Goal: Task Accomplishment & Management: Manage account settings

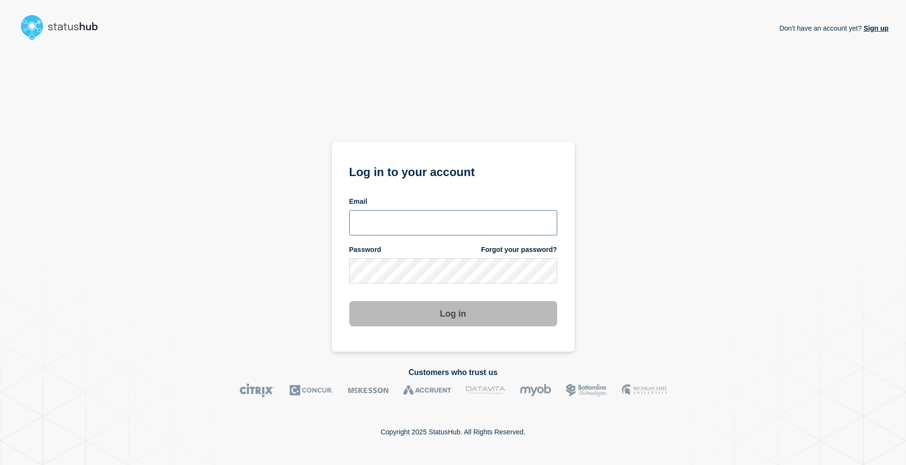
type input "[EMAIL_ADDRESS][DOMAIN_NAME]"
click at [456, 320] on button "Log in" at bounding box center [453, 313] width 208 height 25
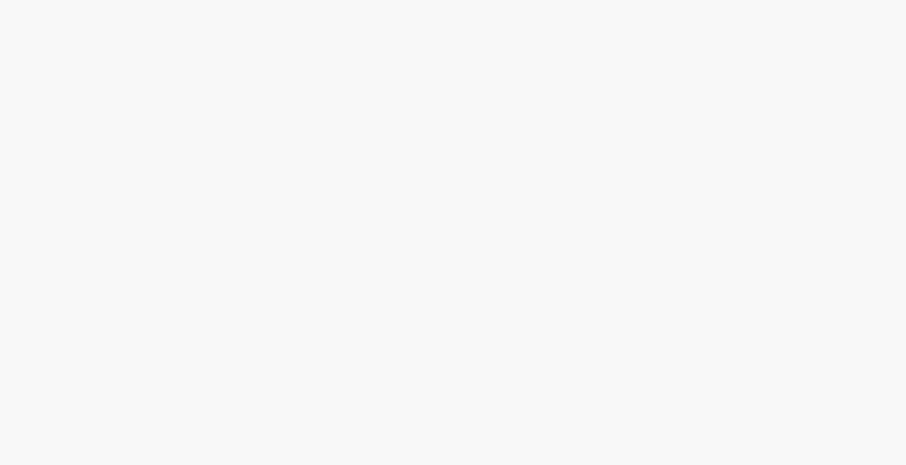
click at [451, 315] on body at bounding box center [453, 232] width 906 height 465
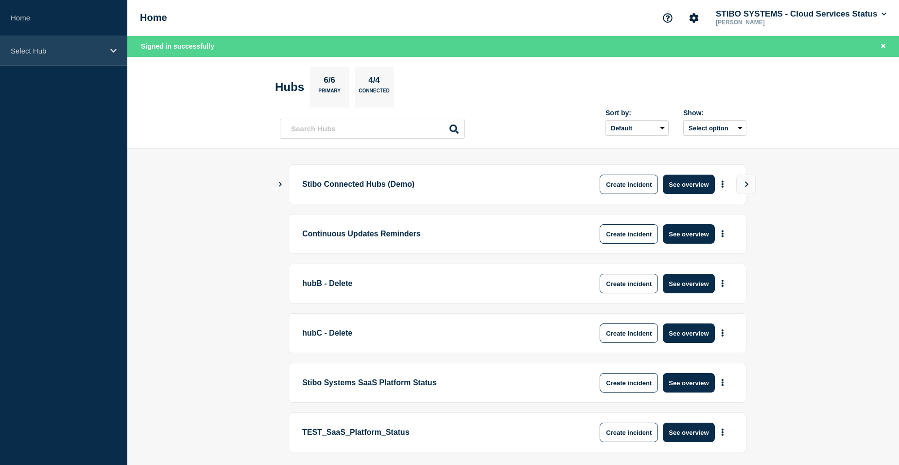
click at [76, 56] on div "Select Hub" at bounding box center [63, 51] width 127 height 30
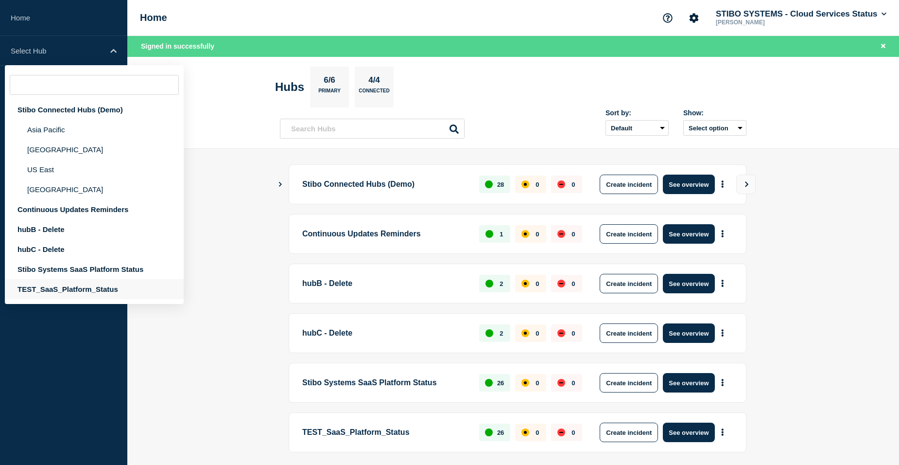
click at [50, 287] on div "TEST_SaaS_Platform_Status" at bounding box center [94, 289] width 179 height 20
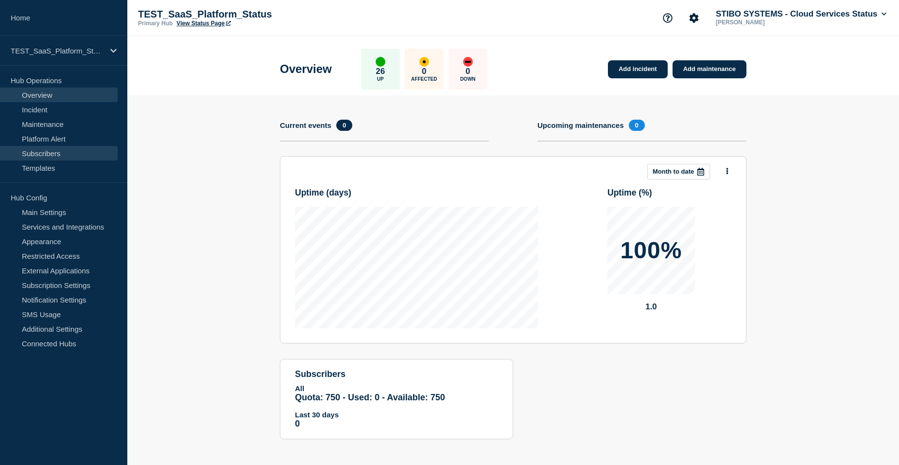
click at [46, 153] on link "Subscribers" at bounding box center [59, 153] width 118 height 15
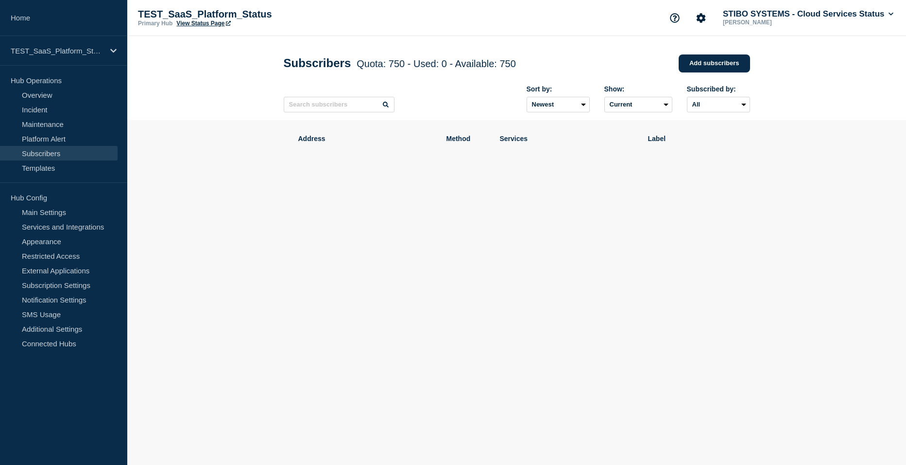
click at [215, 146] on section "Address Method Services Label" at bounding box center [516, 184] width 779 height 128
click at [387, 191] on div "Address Method Services Label" at bounding box center [517, 184] width 467 height 128
click at [696, 59] on link "Add subscribers" at bounding box center [714, 63] width 71 height 18
click at [716, 66] on link "Add subscribers" at bounding box center [714, 63] width 71 height 18
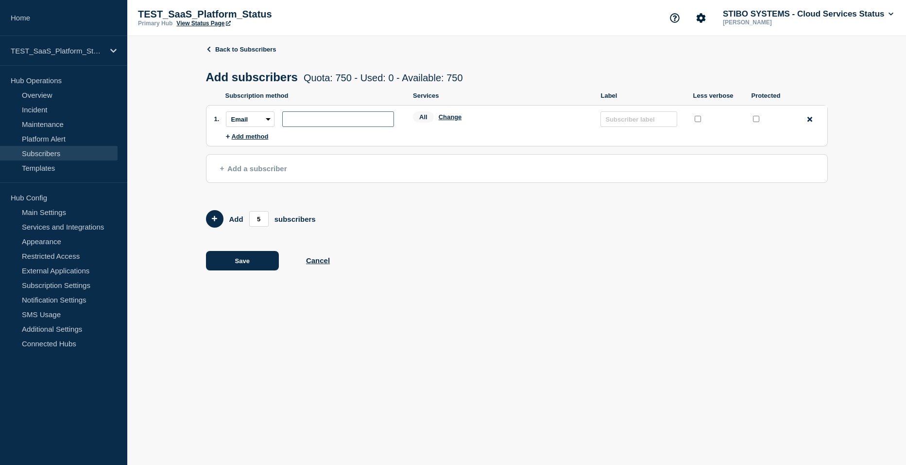
click at [306, 119] on input "subscription-address" at bounding box center [338, 119] width 112 height 16
type input "[EMAIL_ADDRESS][DOMAIN_NAME]"
click at [634, 126] on input "text" at bounding box center [639, 119] width 77 height 16
click at [427, 181] on button "Add a subscriber" at bounding box center [517, 168] width 622 height 29
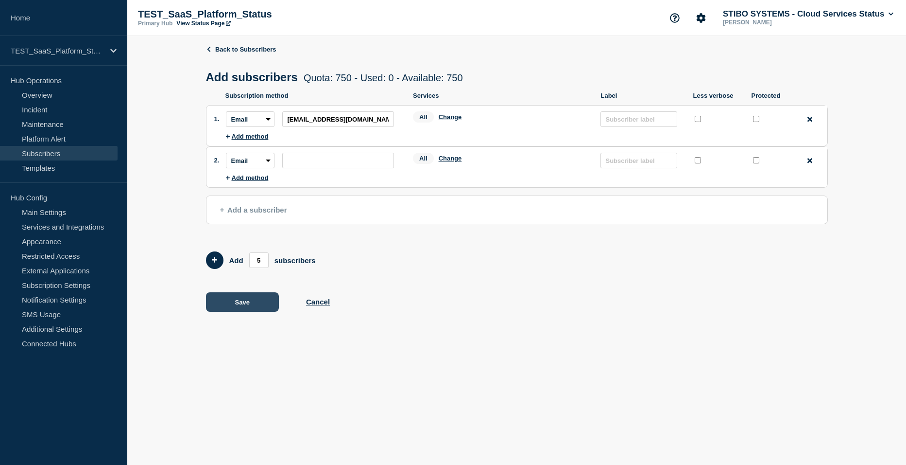
click at [240, 309] on button "Save" at bounding box center [242, 301] width 73 height 19
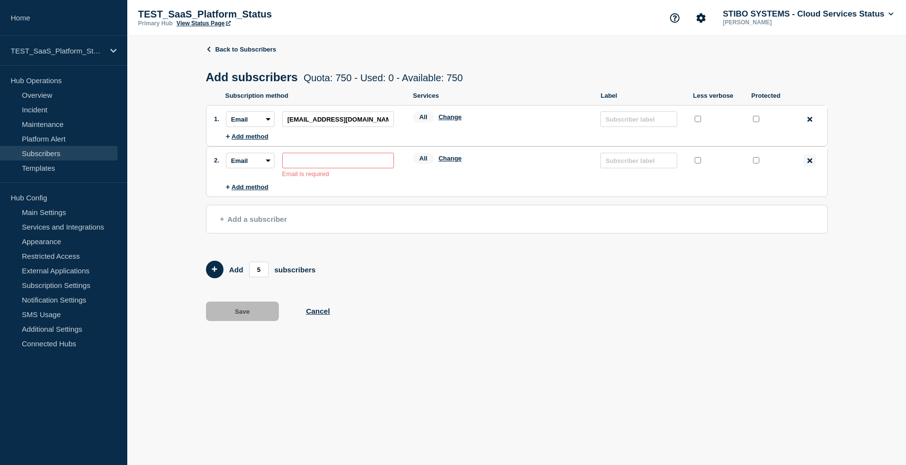
click at [811, 163] on icon at bounding box center [810, 160] width 5 height 5
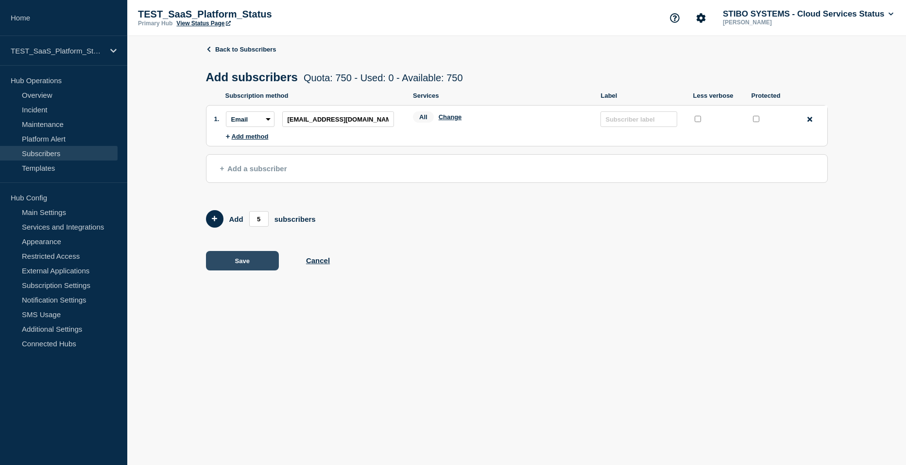
click at [250, 270] on button "Save" at bounding box center [242, 260] width 73 height 19
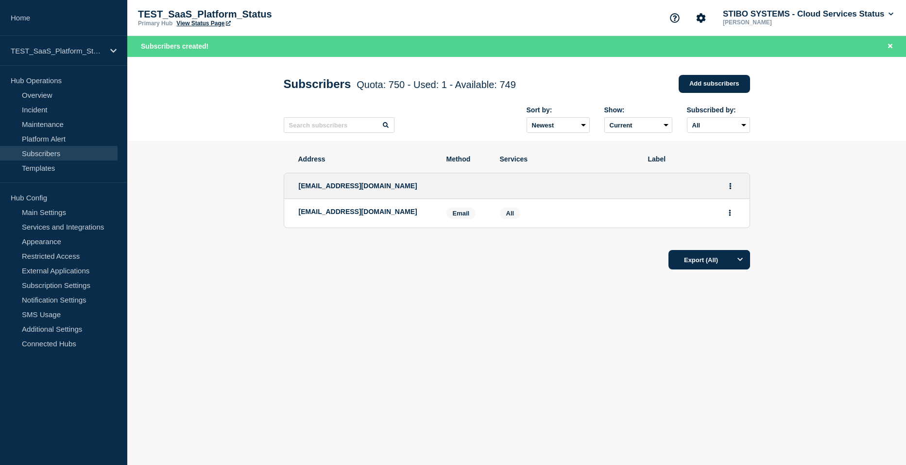
click at [182, 195] on section "Address Method Services Label shsh@stibosystems.com shsh@stibosystems.com Email…" at bounding box center [516, 241] width 779 height 203
click at [52, 139] on link "Platform Alert" at bounding box center [59, 138] width 118 height 15
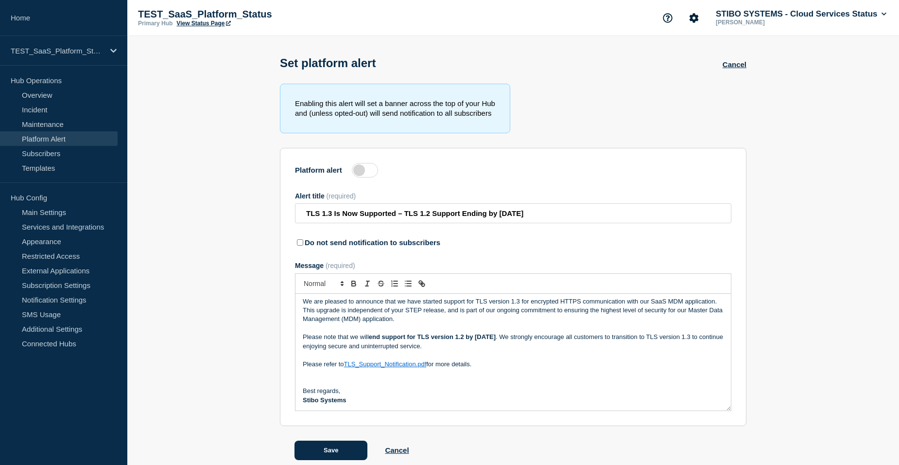
click at [351, 324] on p "We are pleased to announce that we have started support for TLS version 1.3 for…" at bounding box center [513, 310] width 421 height 27
click at [312, 218] on input "TLS 1.3 Is Now Supported – TLS 1.2 Support Ending by June 25, 2025" at bounding box center [513, 213] width 436 height 20
click at [309, 218] on input "TLS 1.3 Is Now Supported – TLS 1.2 Support Ending by June 25, 2025" at bounding box center [513, 213] width 436 height 20
click at [306, 217] on input "TLS 1.3 Is Now Supported – TLS 1.2 Support Ending by June 25, 2025" at bounding box center [513, 213] width 436 height 20
drag, startPoint x: 333, startPoint y: 214, endPoint x: 791, endPoint y: 210, distance: 457.4
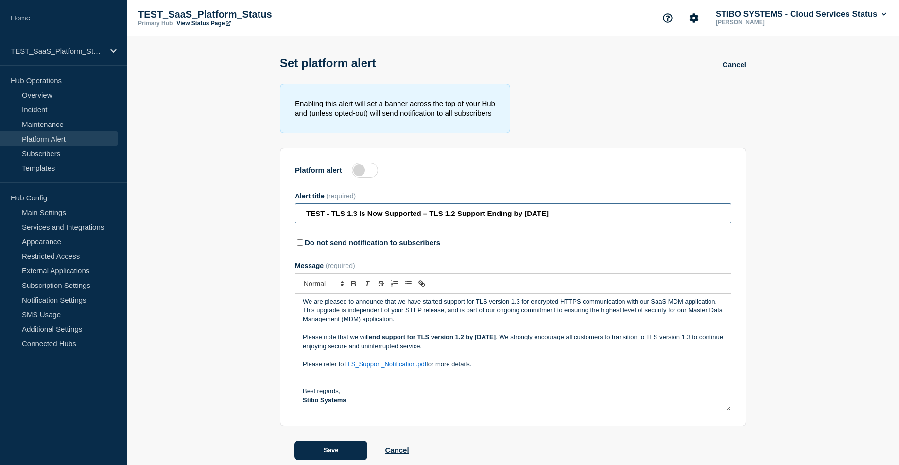
click at [790, 210] on section "Enabling this alert will set a banner across the top of your Hub and (unless op…" at bounding box center [513, 272] width 772 height 376
type input "TEST -"
click at [416, 329] on p "Message" at bounding box center [513, 328] width 421 height 9
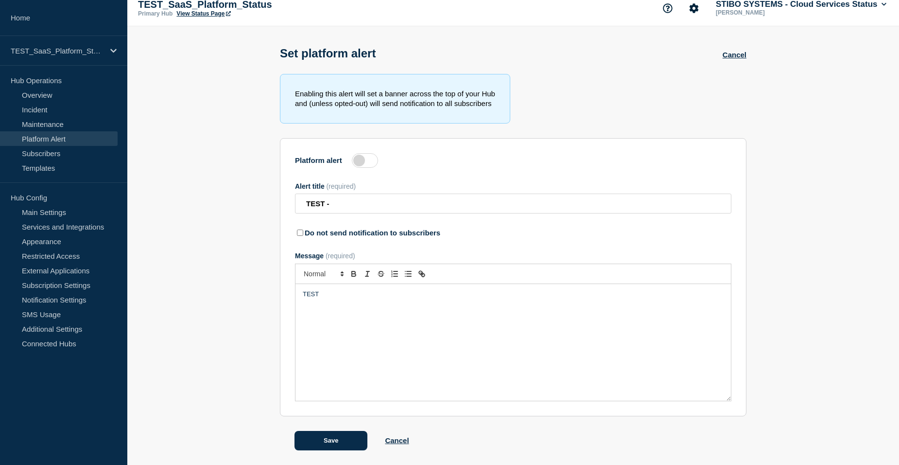
scroll to position [12, 0]
click at [334, 437] on button "Save" at bounding box center [331, 440] width 73 height 19
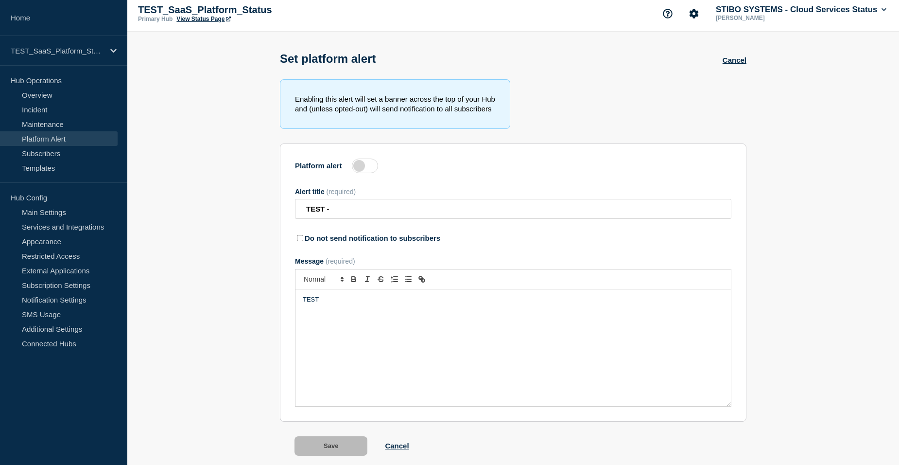
scroll to position [0, 0]
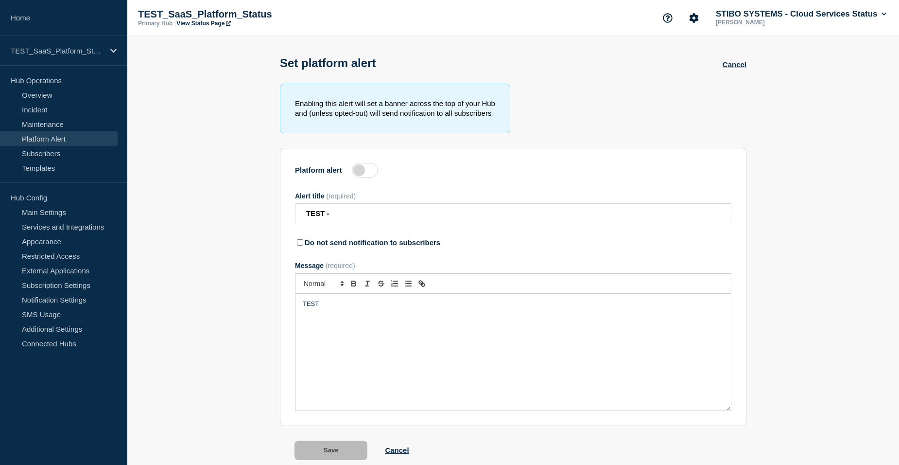
click at [207, 22] on link "View Status Page" at bounding box center [203, 23] width 54 height 7
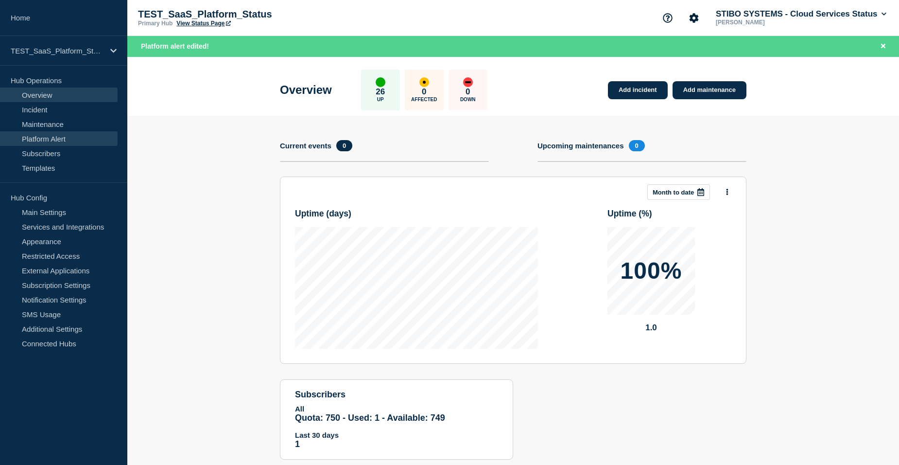
click at [58, 140] on link "Platform Alert" at bounding box center [59, 138] width 118 height 15
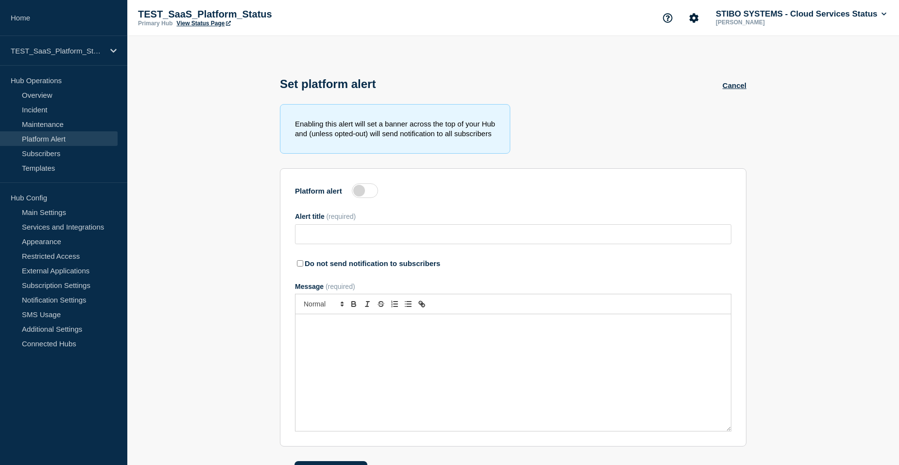
type input "TEST -"
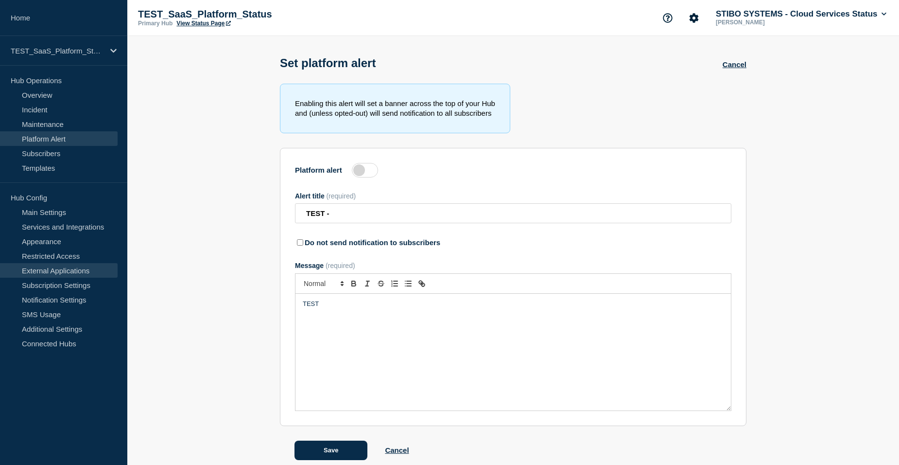
click at [51, 276] on link "External Applications" at bounding box center [59, 270] width 118 height 15
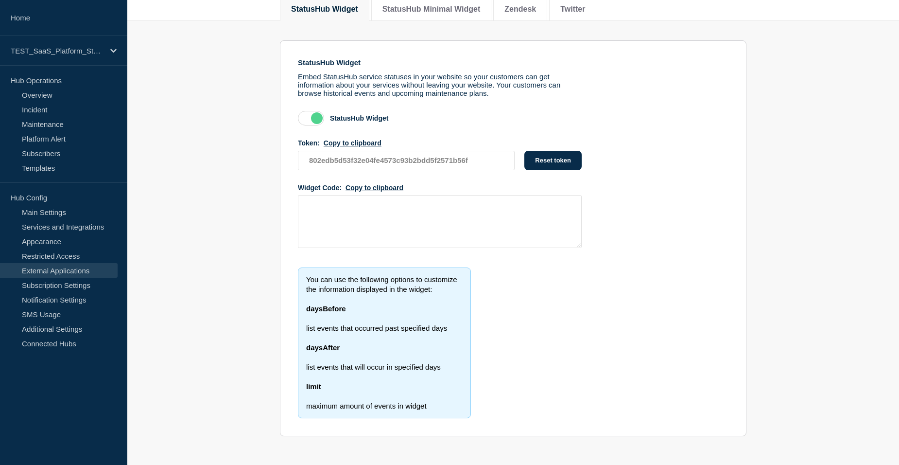
scroll to position [97, 0]
click at [51, 289] on link "Subscription Settings" at bounding box center [59, 285] width 118 height 15
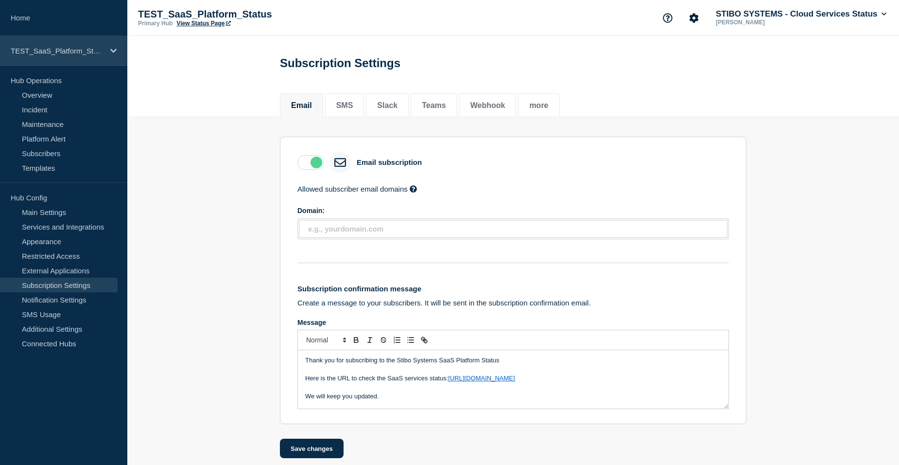
click at [73, 52] on p "TEST_SaaS_Platform_Status" at bounding box center [57, 51] width 93 height 8
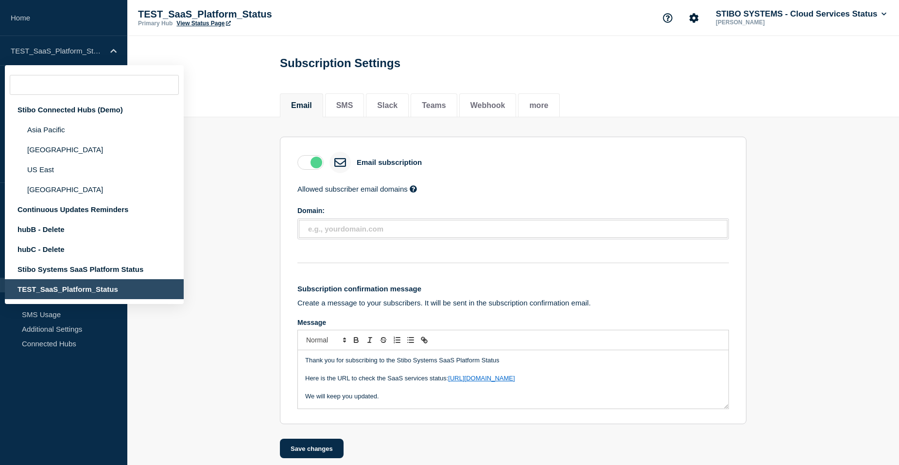
click at [215, 52] on header "Subscription Settings" at bounding box center [513, 60] width 772 height 48
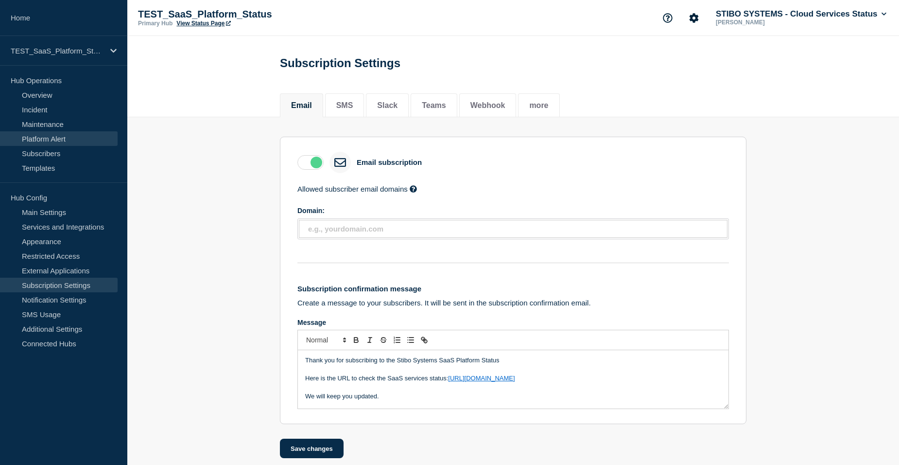
click at [47, 139] on link "Platform Alert" at bounding box center [59, 138] width 118 height 15
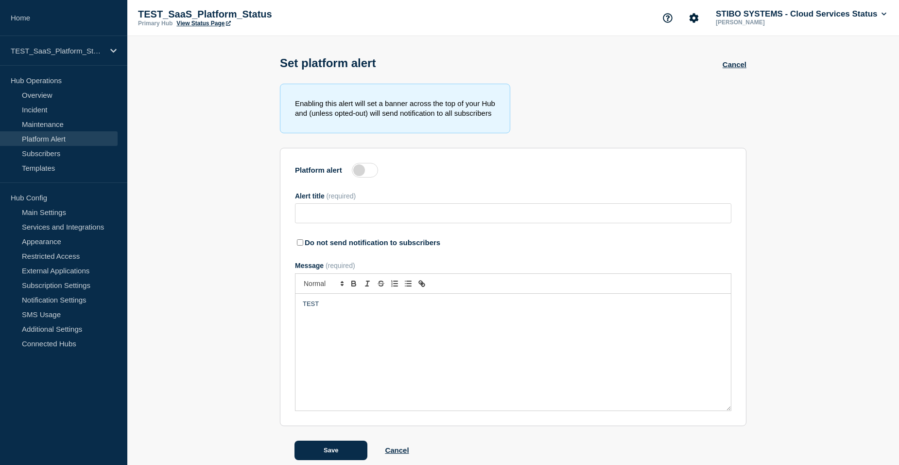
type input "TEST -"
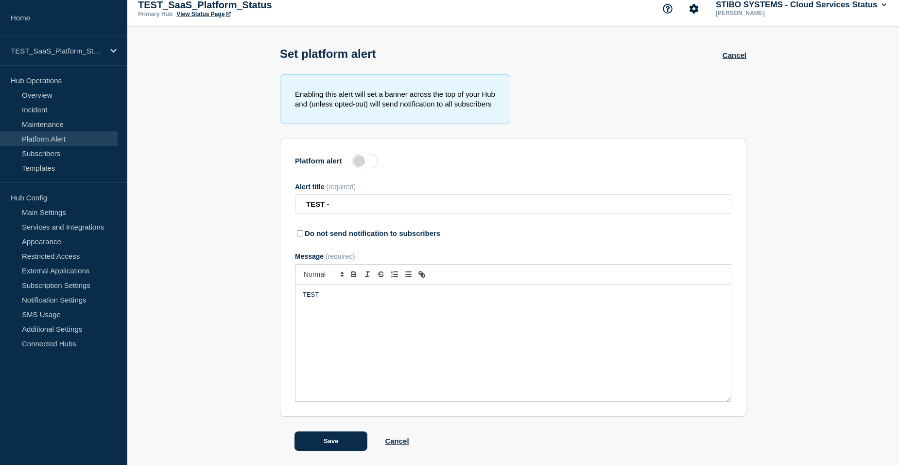
scroll to position [12, 0]
click at [346, 317] on div "TEST" at bounding box center [513, 342] width 435 height 117
click at [364, 164] on label at bounding box center [365, 160] width 26 height 15
click at [0, 0] on input "Platform alert" at bounding box center [0, 0] width 0 height 0
click at [346, 206] on input "TEST -" at bounding box center [513, 203] width 436 height 20
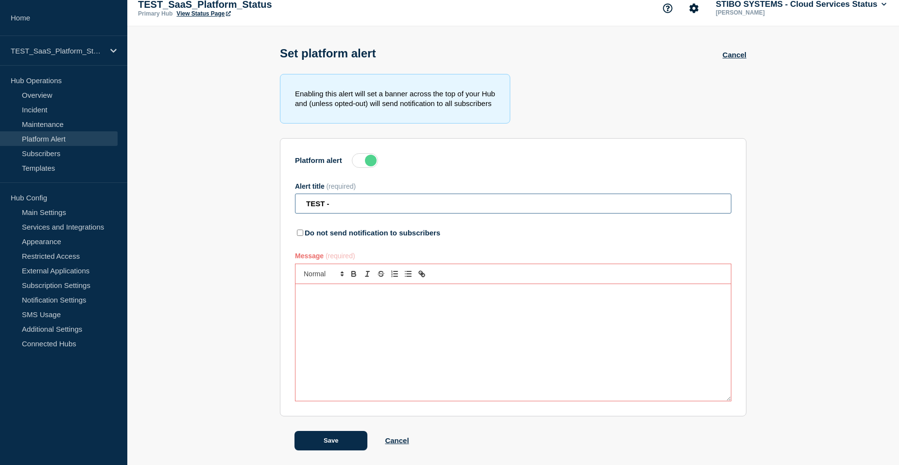
click at [346, 206] on input "TEST -" at bounding box center [513, 203] width 436 height 20
type input "\"
click at [356, 158] on label at bounding box center [365, 160] width 26 height 15
click at [0, 0] on input "Platform alert" at bounding box center [0, 0] width 0 height 0
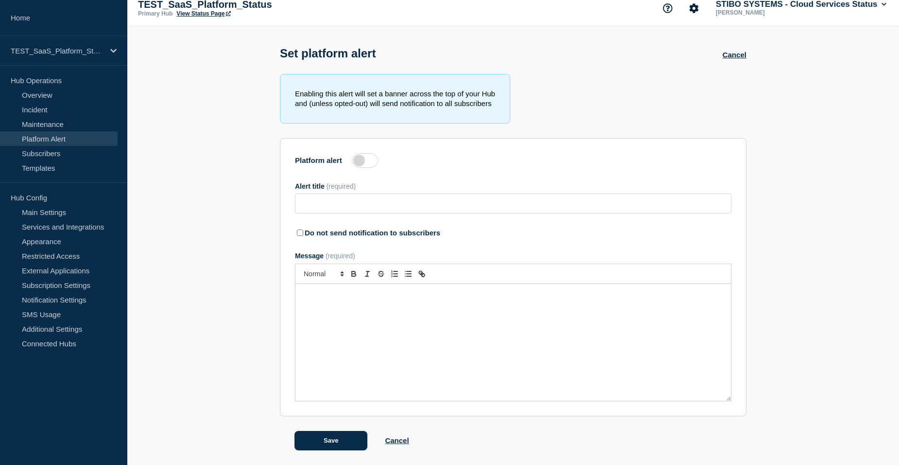
click at [328, 302] on div "Message" at bounding box center [513, 342] width 435 height 117
click at [315, 162] on label "Platform alert" at bounding box center [318, 160] width 47 height 8
click at [0, 0] on input "Platform alert" at bounding box center [0, 0] width 0 height 0
click at [315, 162] on label "Platform alert" at bounding box center [318, 160] width 47 height 8
click at [0, 0] on input "Platform alert" at bounding box center [0, 0] width 0 height 0
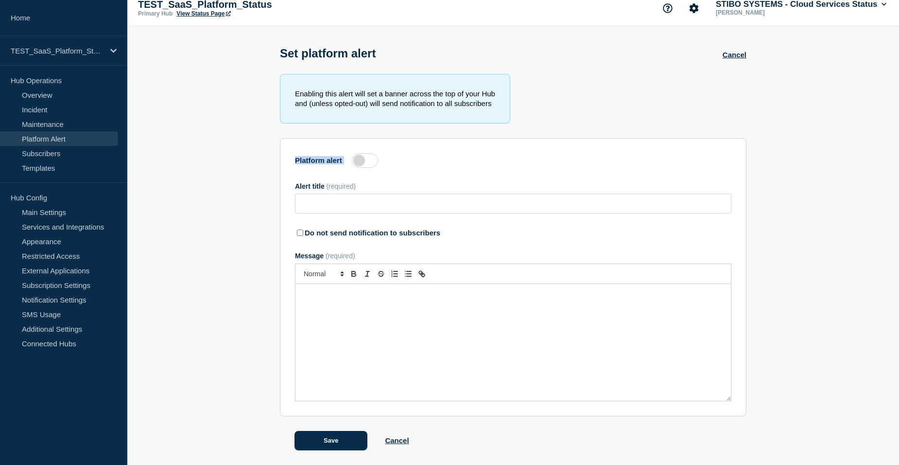
click at [315, 162] on label "Platform alert" at bounding box center [318, 160] width 47 height 8
click at [0, 0] on input "Platform alert" at bounding box center [0, 0] width 0 height 0
drag, startPoint x: 315, startPoint y: 162, endPoint x: 291, endPoint y: 163, distance: 24.3
click at [307, 162] on label "Platform alert" at bounding box center [318, 160] width 47 height 8
click at [0, 0] on input "Platform alert" at bounding box center [0, 0] width 0 height 0
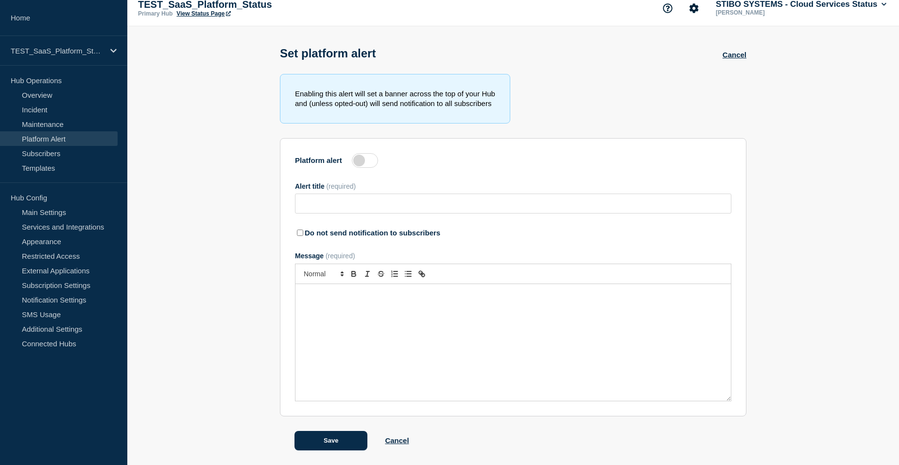
click at [307, 94] on div "Enabling this alert will set a banner across the top of your Hub and (unless op…" at bounding box center [395, 99] width 230 height 50
drag, startPoint x: 307, startPoint y: 94, endPoint x: 302, endPoint y: 94, distance: 5.3
click at [307, 97] on div "Enabling this alert will set a banner across the top of your Hub and (unless op…" at bounding box center [395, 99] width 230 height 50
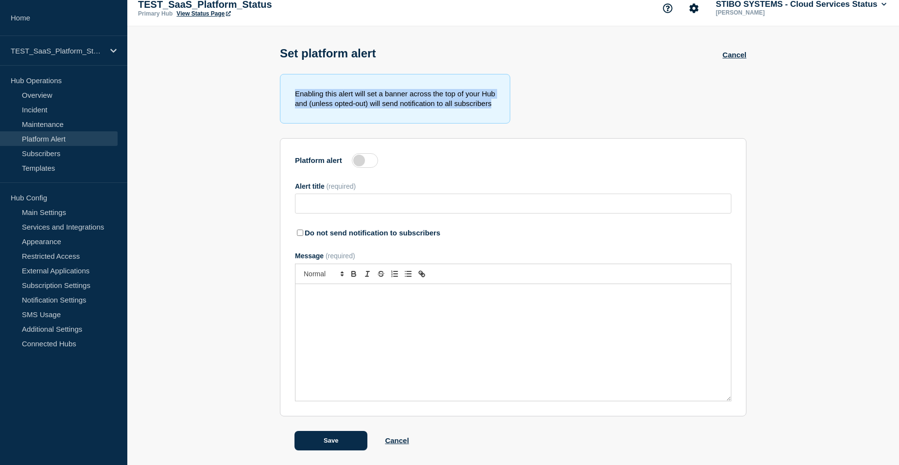
drag, startPoint x: 296, startPoint y: 92, endPoint x: 495, endPoint y: 106, distance: 198.8
click at [495, 106] on div "Enabling this alert will set a banner across the top of your Hub and (unless op…" at bounding box center [395, 99] width 230 height 50
drag, startPoint x: 495, startPoint y: 106, endPoint x: 468, endPoint y: 104, distance: 27.3
copy div "Enabling this alert will set a banner across the top of your Hub and (unless op…"
click at [344, 209] on input "Alert title" at bounding box center [513, 203] width 436 height 20
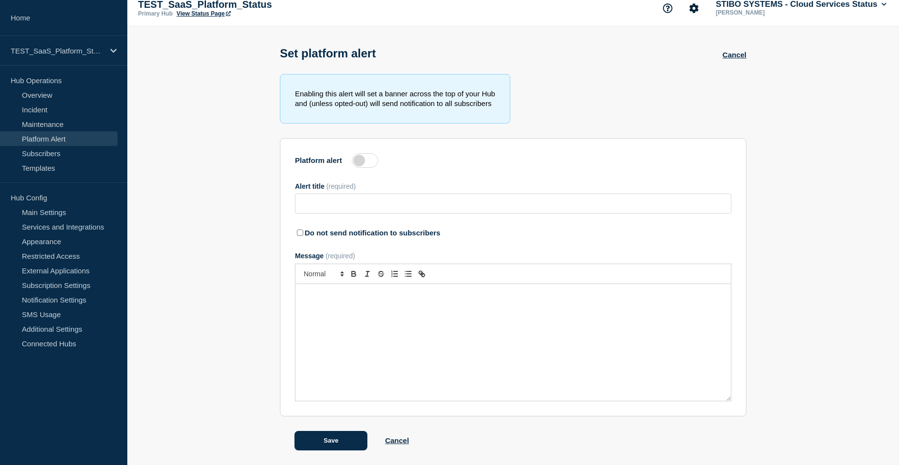
click at [370, 166] on label at bounding box center [365, 160] width 26 height 15
click at [0, 0] on input "Platform alert" at bounding box center [0, 0] width 0 height 0
click at [343, 198] on input "Alert title" at bounding box center [513, 203] width 436 height 20
click at [342, 202] on input "Alert title" at bounding box center [513, 203] width 436 height 20
type input "TEST - Change on IP"
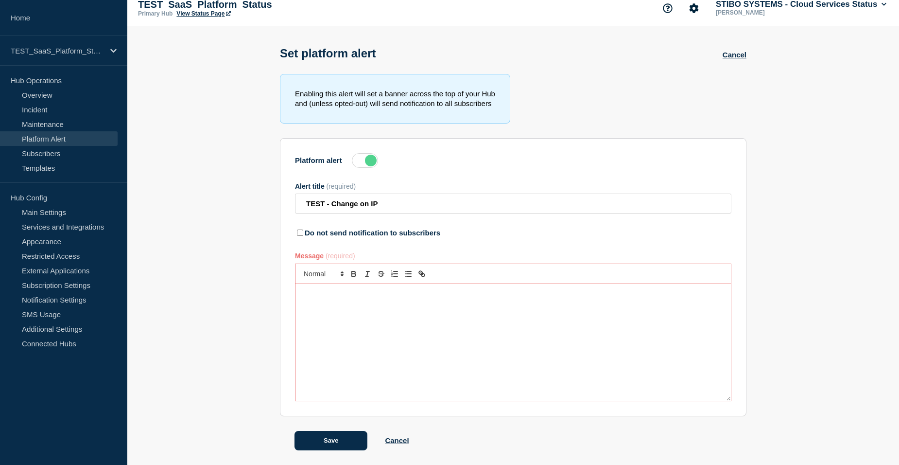
click at [383, 328] on div "Message" at bounding box center [513, 342] width 435 height 117
click at [349, 324] on div "TEST - Change on IP" at bounding box center [513, 342] width 435 height 117
click at [337, 438] on button "Save" at bounding box center [331, 440] width 73 height 19
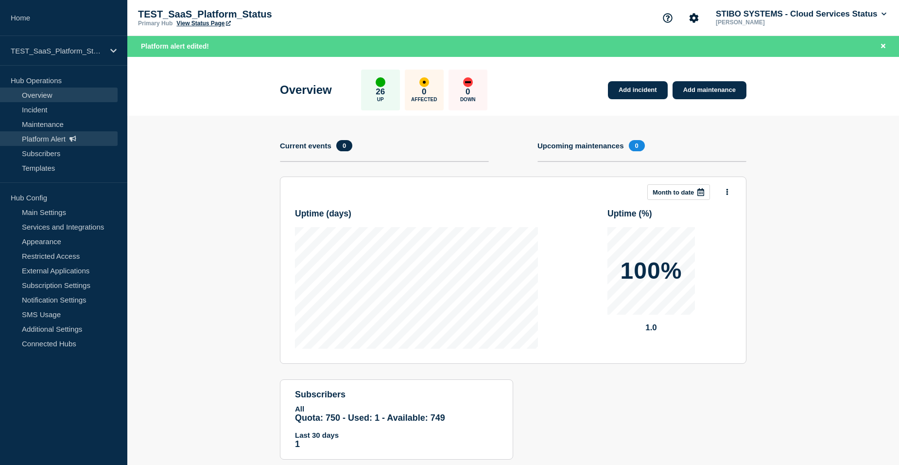
click at [47, 135] on link "Platform Alert" at bounding box center [59, 138] width 118 height 15
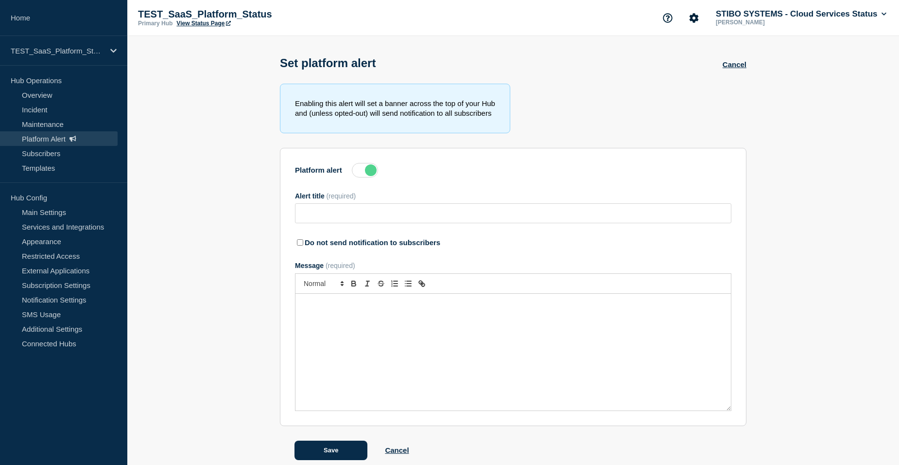
type input "TEST - Change on IP"
drag, startPoint x: 293, startPoint y: 105, endPoint x: 506, endPoint y: 104, distance: 213.4
click at [506, 104] on div "Enabling this alert will set a banner across the top of your Hub and (unless op…" at bounding box center [395, 109] width 230 height 50
copy div "Enabling this alert will set a banner across the top of your Hub"
click at [44, 134] on link "Platform Alert" at bounding box center [59, 138] width 118 height 15
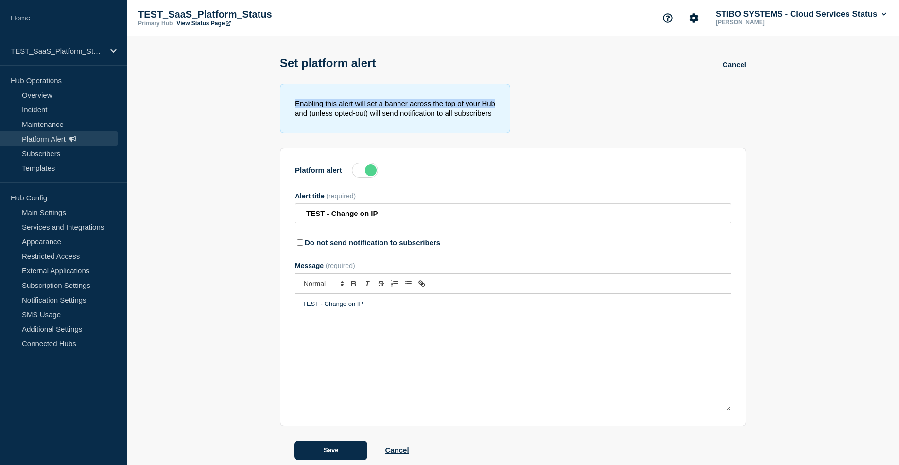
click at [39, 139] on link "Platform Alert" at bounding box center [59, 138] width 118 height 15
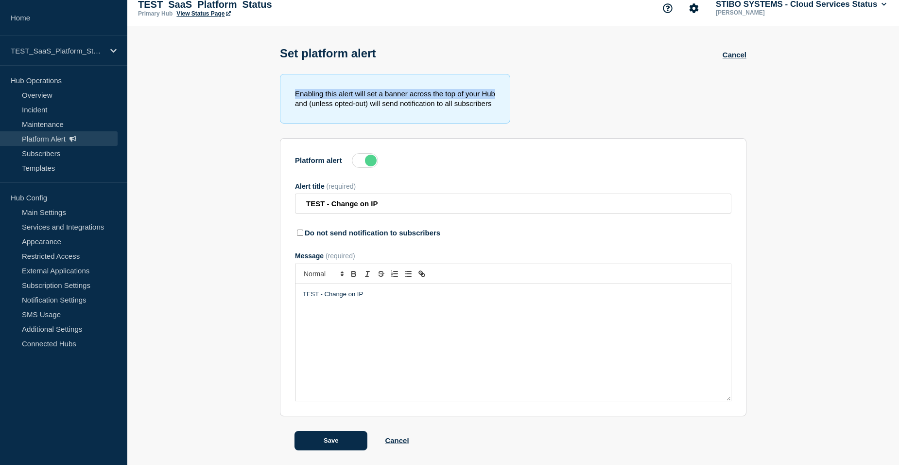
scroll to position [12, 0]
click at [395, 440] on link "Cancel" at bounding box center [397, 440] width 24 height 8
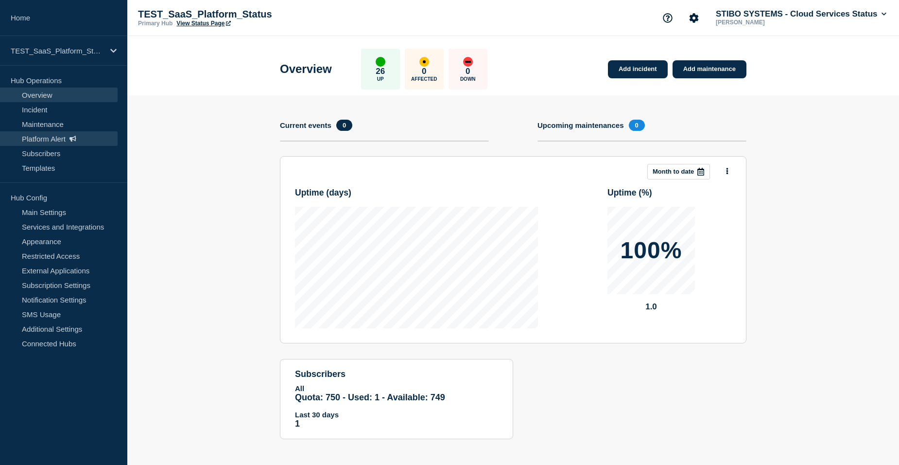
click at [58, 141] on link "Platform Alert" at bounding box center [59, 138] width 118 height 15
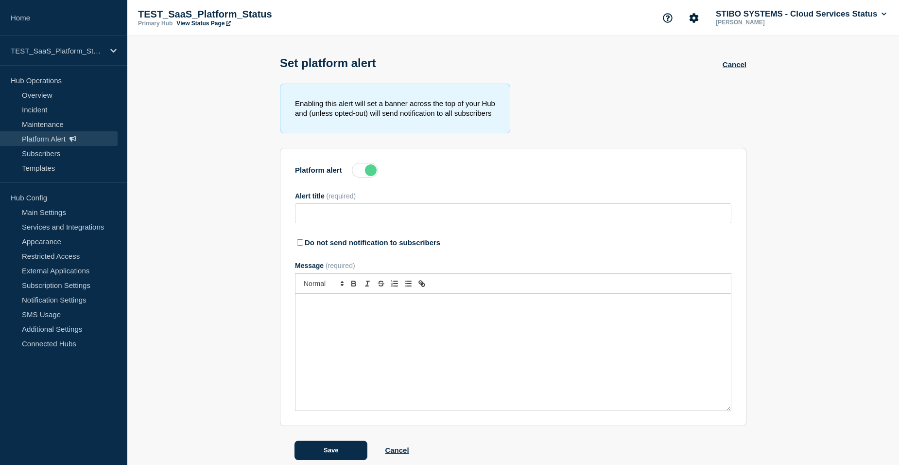
type input "TEST - Change on IP"
click at [367, 176] on label at bounding box center [365, 170] width 26 height 15
click at [0, 0] on input "Platform alert" at bounding box center [0, 0] width 0 height 0
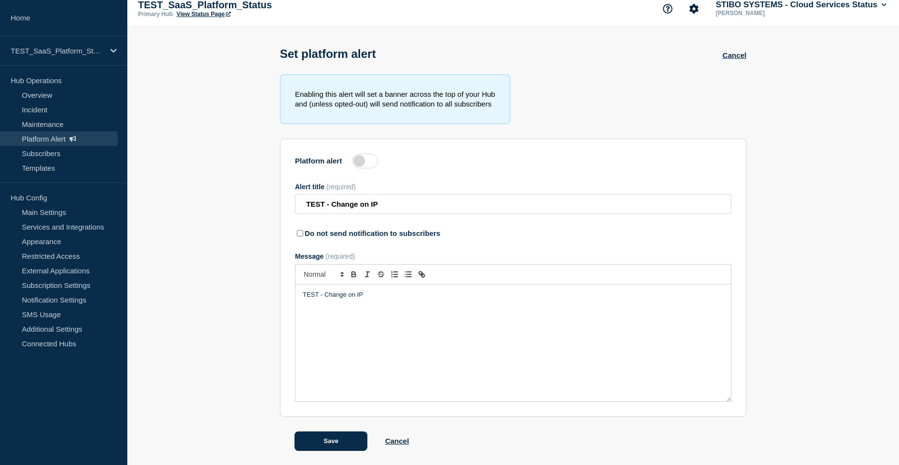
scroll to position [12, 0]
click at [334, 441] on button "Save" at bounding box center [331, 440] width 73 height 19
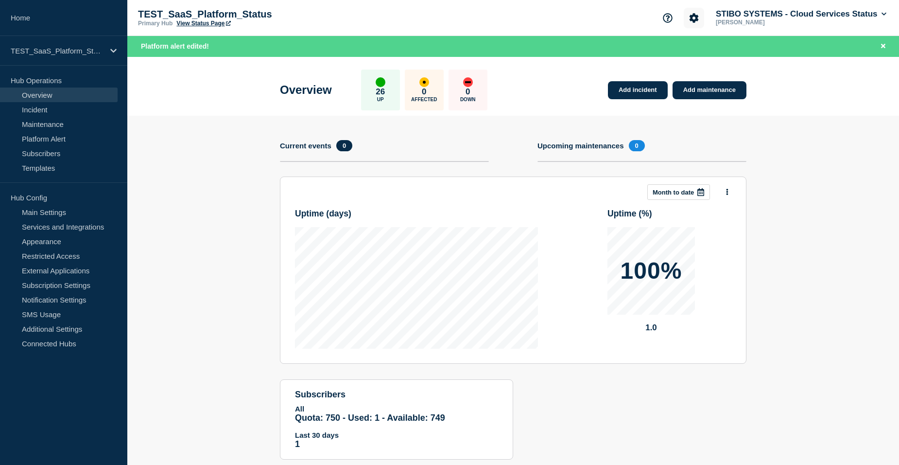
click at [698, 22] on button "Account settings" at bounding box center [694, 18] width 20 height 20
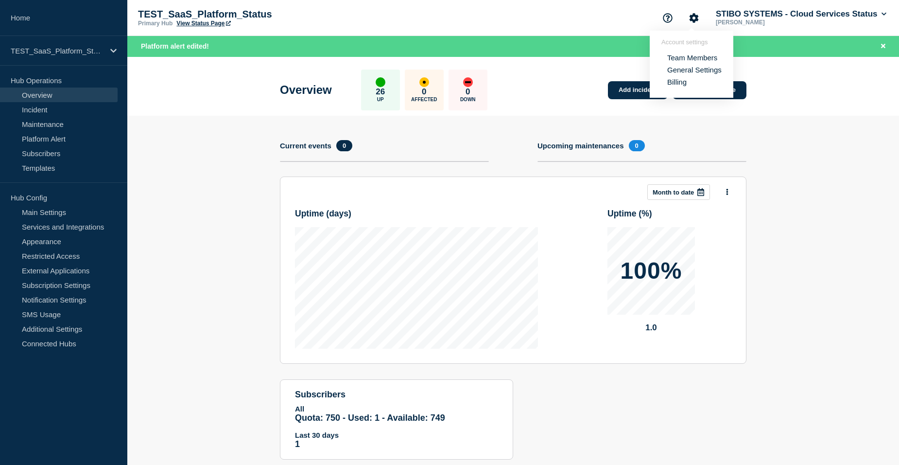
click at [679, 55] on link "Team Members" at bounding box center [692, 57] width 50 height 8
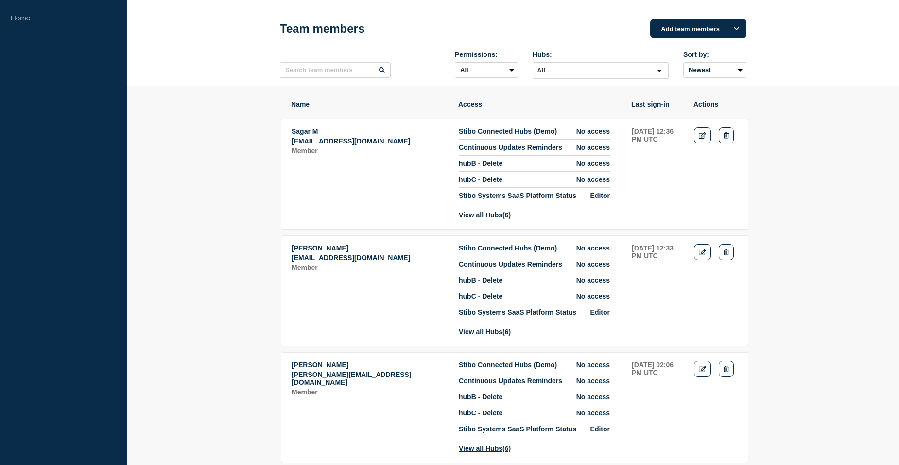
scroll to position [49, 0]
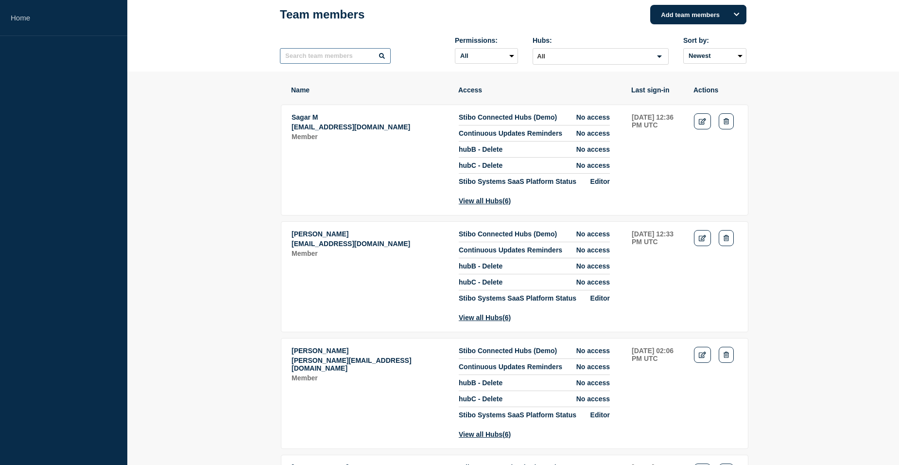
click at [345, 56] on input "text" at bounding box center [335, 56] width 111 height 16
type input "man"
click at [501, 205] on button "View all Hubs (6)" at bounding box center [485, 201] width 52 height 8
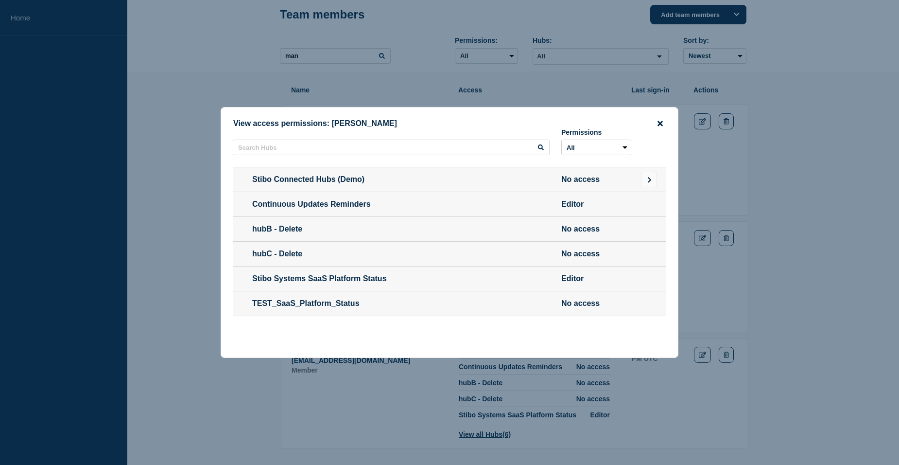
click at [661, 121] on icon "close button" at bounding box center [660, 123] width 5 height 5
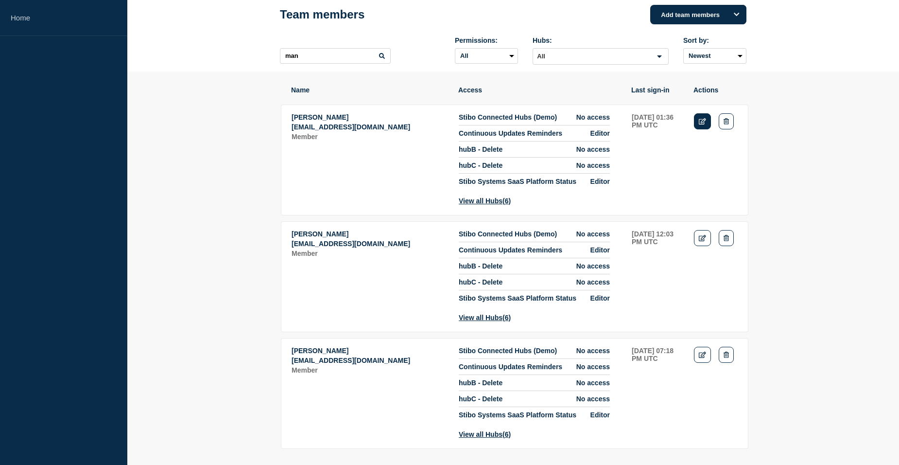
click at [701, 124] on icon "Edit" at bounding box center [702, 121] width 7 height 6
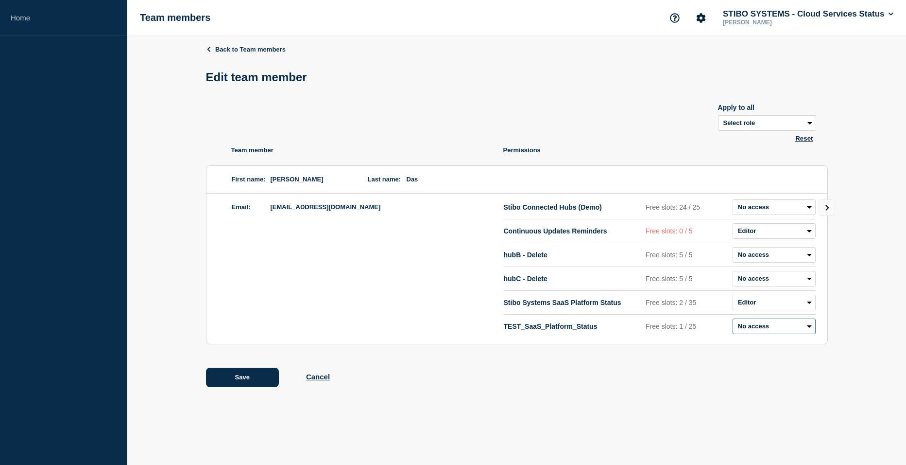
click at [753, 324] on select "Admin Manager Editor No access" at bounding box center [774, 326] width 83 height 16
select select "2"
click at [733, 320] on select "Admin Manager Editor No access" at bounding box center [774, 326] width 83 height 16
click at [316, 381] on button "Cancel" at bounding box center [318, 376] width 24 height 8
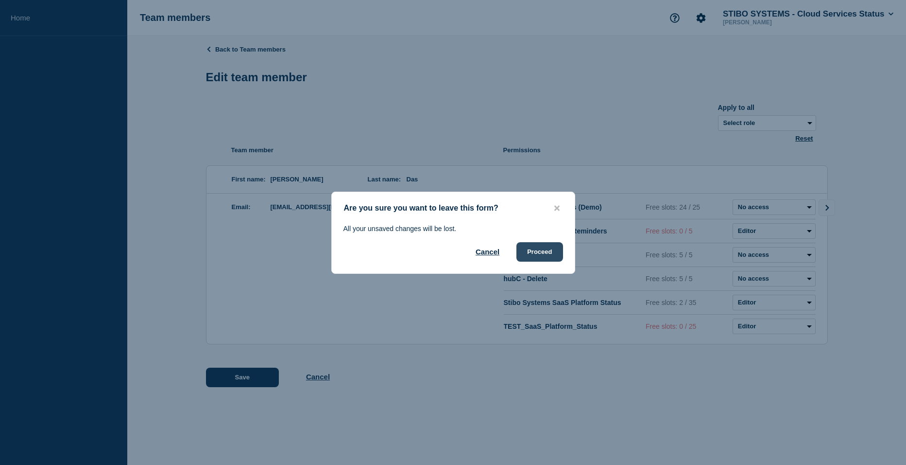
click at [547, 256] on button "Proceed" at bounding box center [540, 251] width 46 height 19
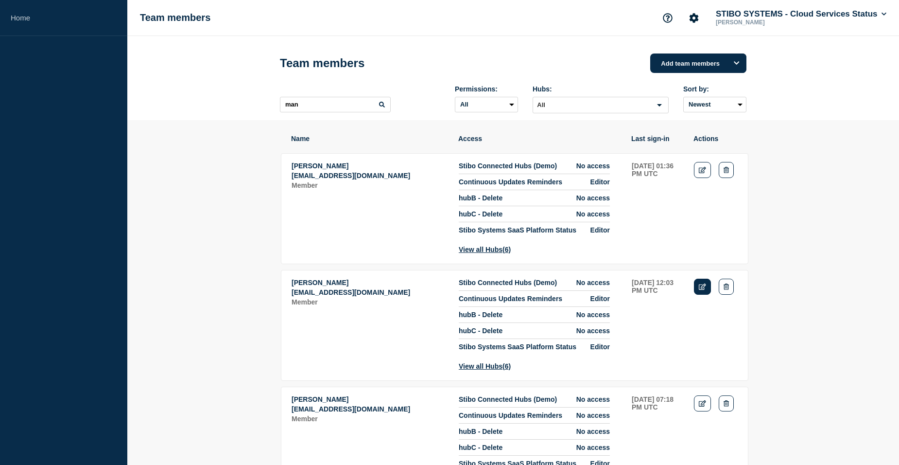
click at [697, 295] on link "Edit" at bounding box center [702, 286] width 17 height 16
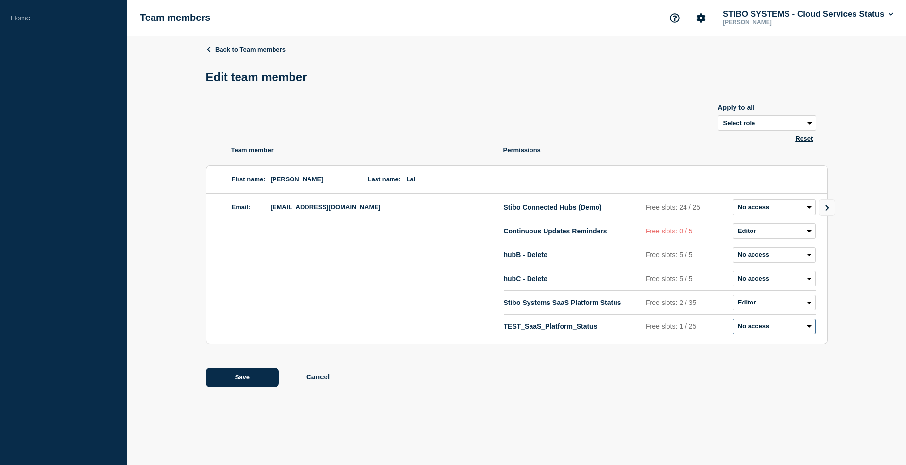
click at [760, 326] on select "Admin Manager Editor No access" at bounding box center [774, 326] width 83 height 16
select select "2"
click at [733, 320] on select "Admin Manager Editor No access" at bounding box center [774, 326] width 83 height 16
click at [776, 328] on select "Admin Manager Editor No access" at bounding box center [774, 326] width 83 height 16
click at [673, 363] on div "Back to Team members Edit team member Apply to all Select role Admin Manager Ed…" at bounding box center [517, 223] width 622 height 374
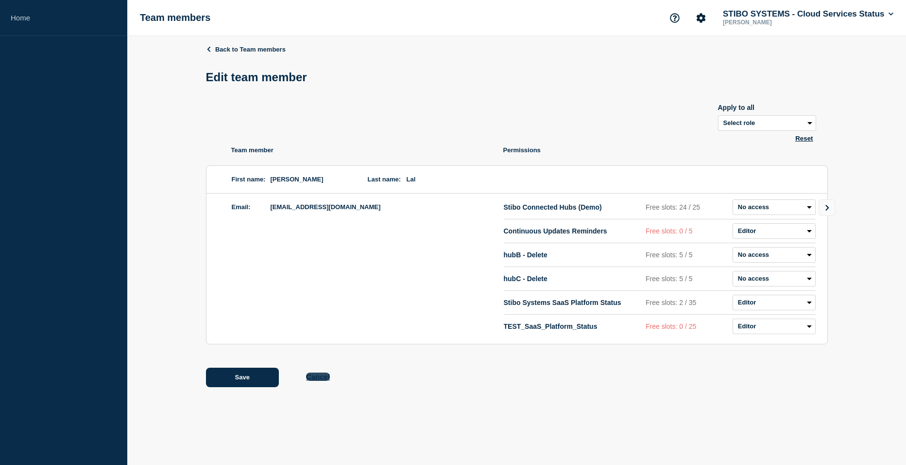
click at [322, 379] on button "Cancel" at bounding box center [318, 376] width 24 height 8
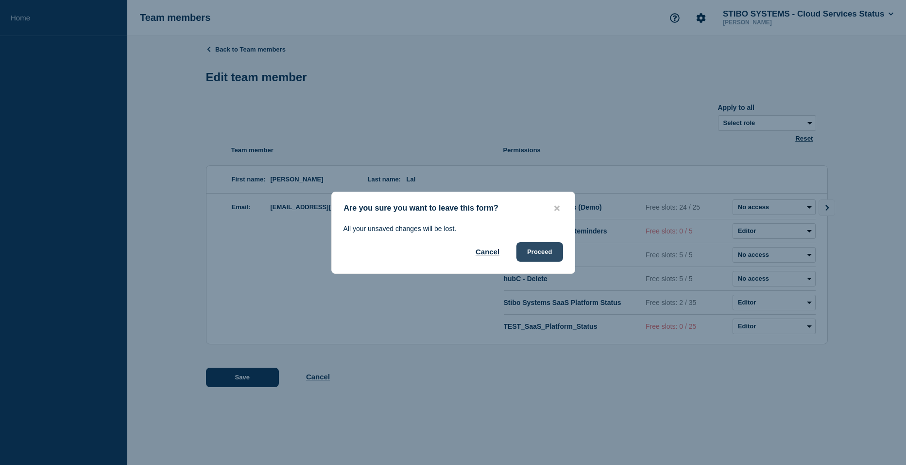
click at [544, 253] on button "Proceed" at bounding box center [540, 251] width 46 height 19
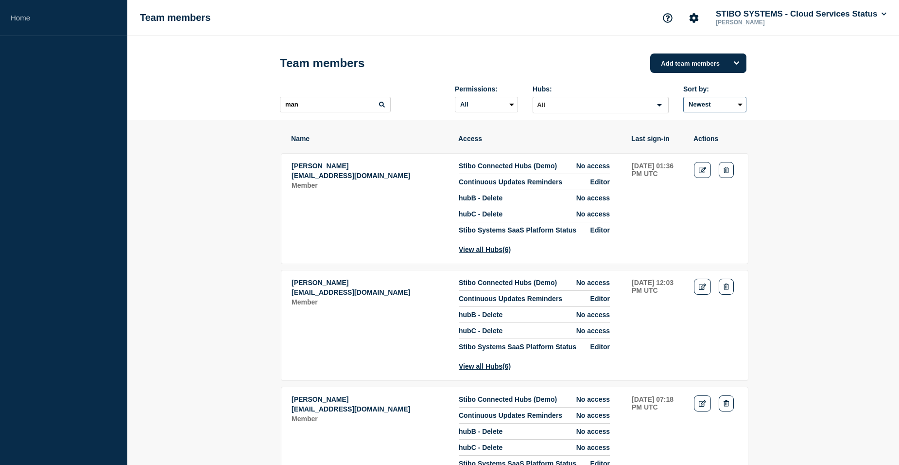
click at [734, 103] on select "Newest Oldest" at bounding box center [714, 105] width 63 height 16
click at [562, 103] on input "Search for option" at bounding box center [592, 105] width 117 height 12
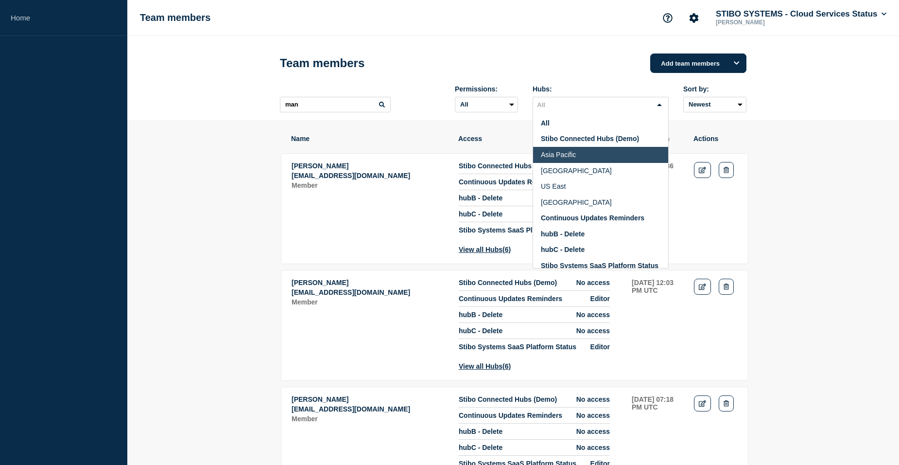
scroll to position [34, 0]
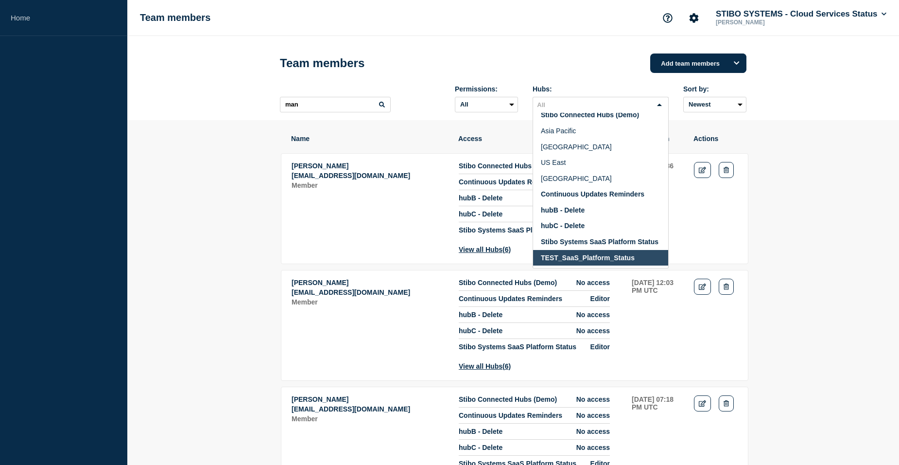
click at [560, 257] on span "TEST_SaaS_Platform_Status" at bounding box center [588, 258] width 94 height 8
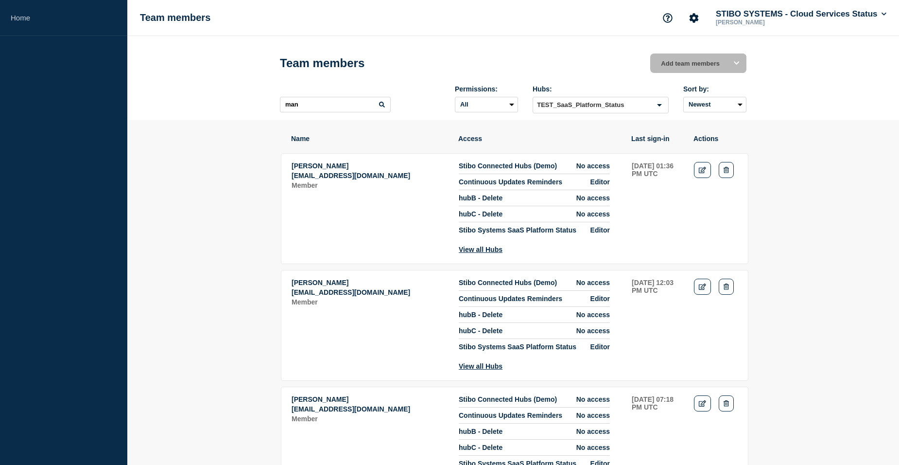
scroll to position [2, 0]
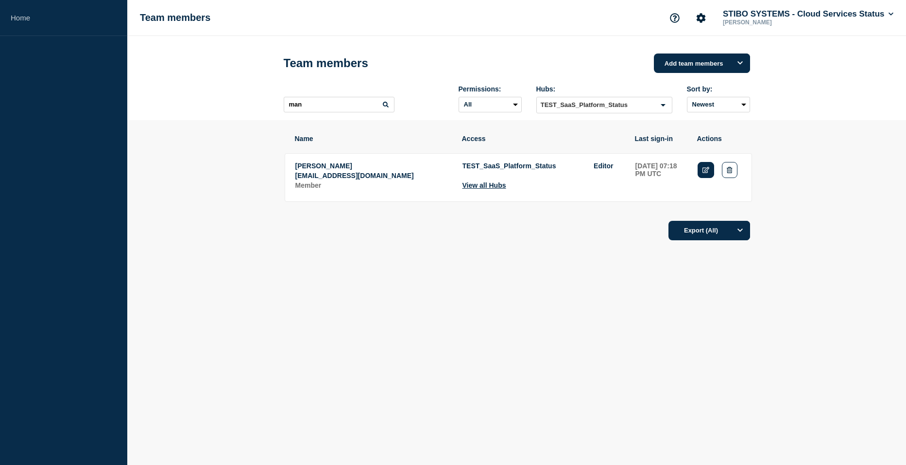
click at [706, 172] on icon "Edit" at bounding box center [706, 170] width 7 height 6
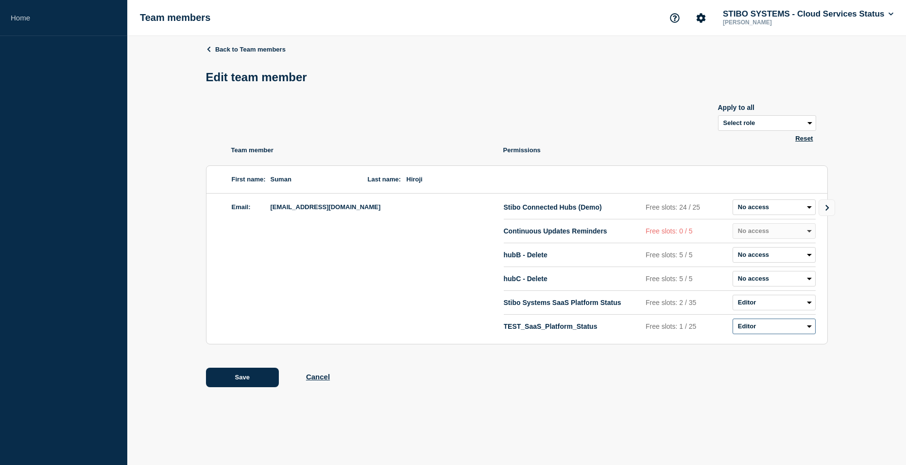
click at [786, 325] on select "Admin Manager Editor No access" at bounding box center [774, 326] width 83 height 16
select select "3"
click at [733, 320] on select "Admin Manager Editor No access" at bounding box center [774, 326] width 83 height 16
click at [248, 378] on button "Save" at bounding box center [242, 376] width 73 height 19
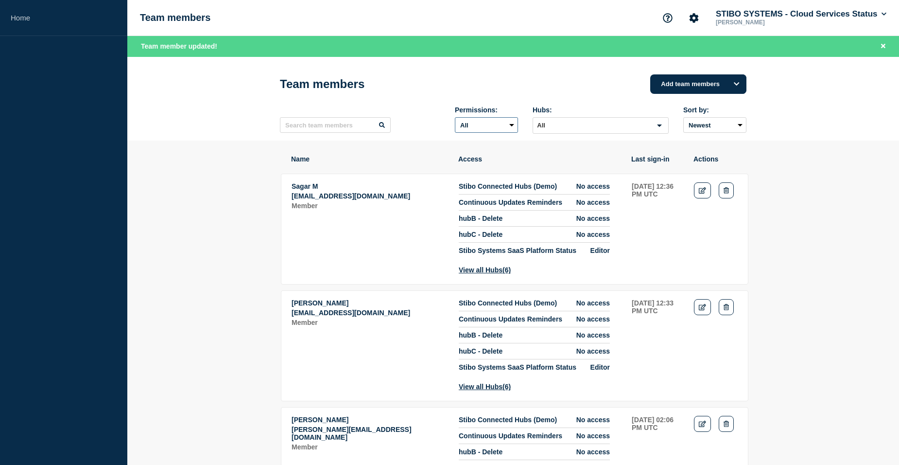
click at [501, 125] on select "All Admin Manager Editor No access" at bounding box center [486, 125] width 63 height 16
click at [602, 131] on input "Search for option" at bounding box center [592, 126] width 117 height 12
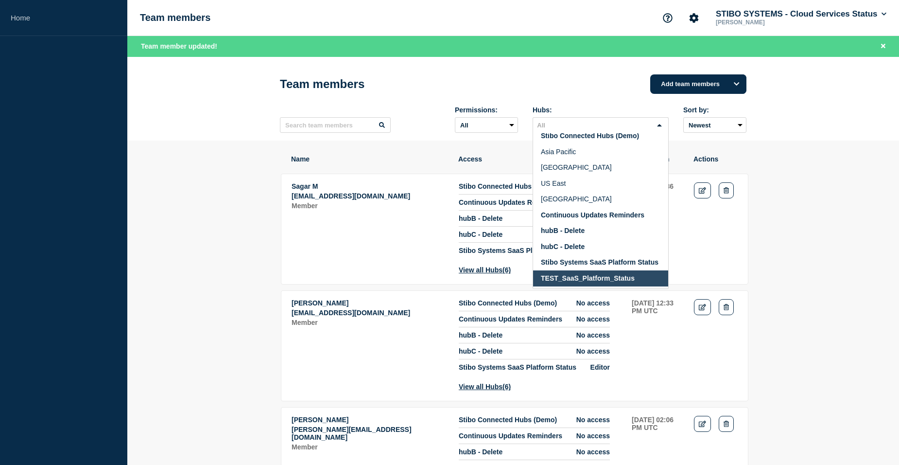
click at [559, 277] on span "TEST_SaaS_Platform_Status" at bounding box center [588, 278] width 94 height 8
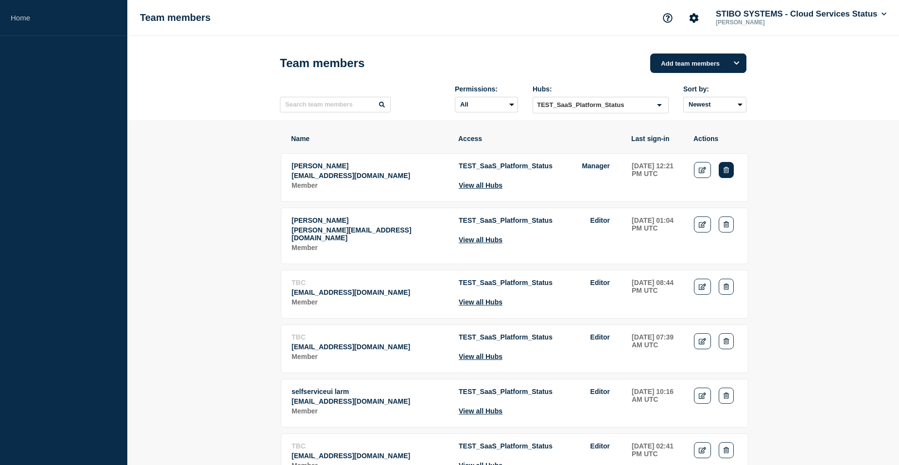
click at [724, 173] on icon "Delete" at bounding box center [726, 170] width 5 height 6
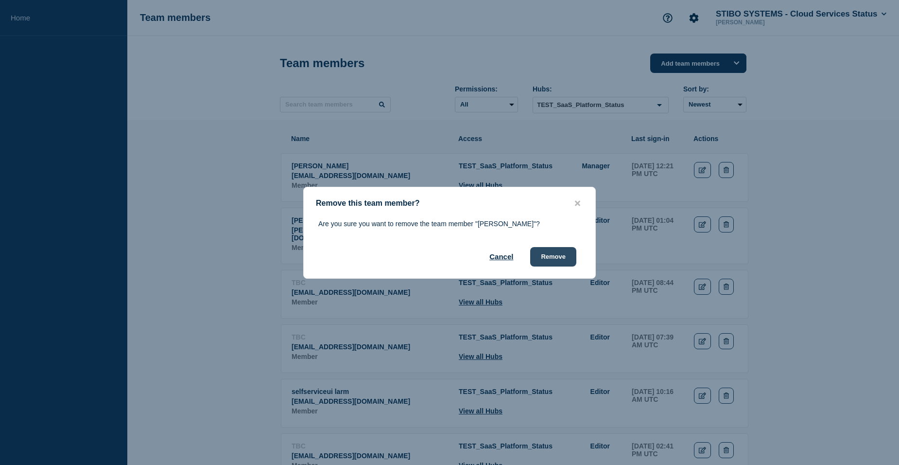
click at [552, 261] on button "Remove" at bounding box center [553, 256] width 46 height 19
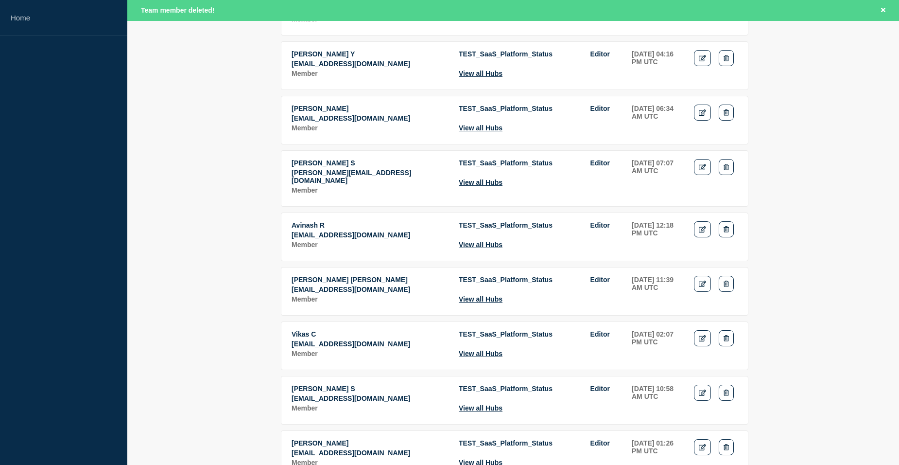
scroll to position [632, 0]
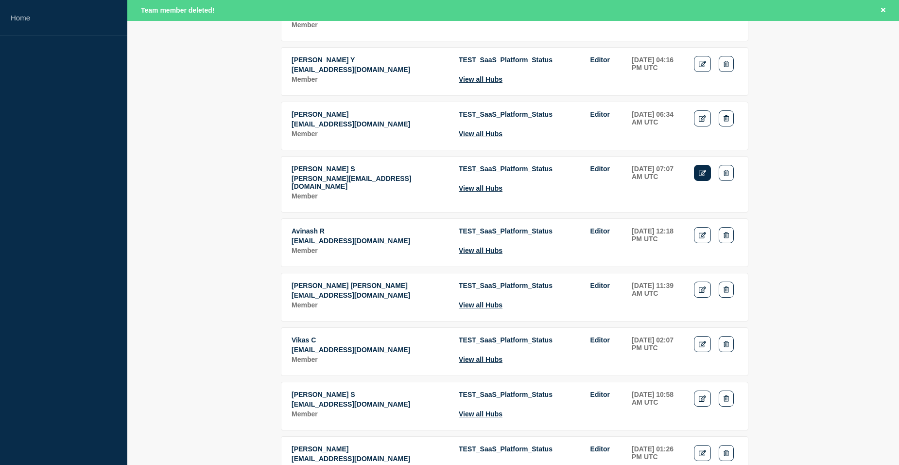
click at [700, 176] on icon "Edit" at bounding box center [702, 173] width 7 height 6
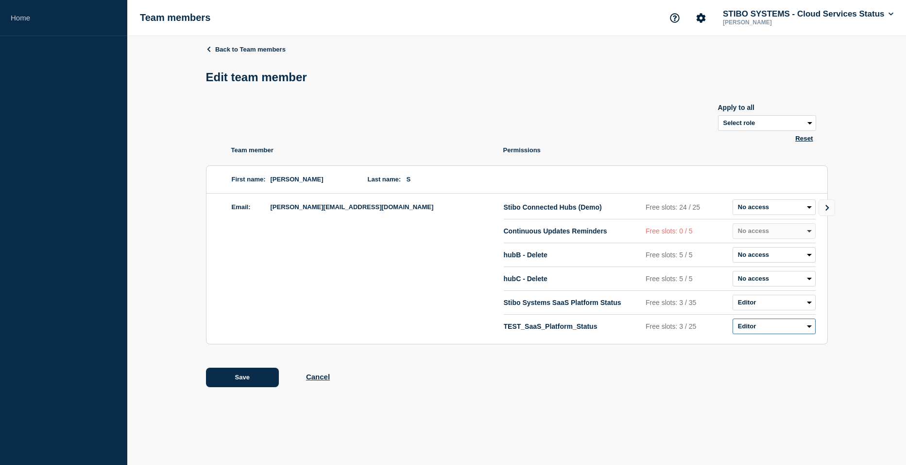
click at [757, 326] on select "Admin Manager Editor No access" at bounding box center [774, 326] width 83 height 16
click at [677, 337] on li "TEST_SaaS_Platform_Status Free slots: 3 / 25 Admin Manager Editor No access" at bounding box center [660, 325] width 312 height 23
click at [750, 332] on select "Admin Manager Editor No access" at bounding box center [774, 326] width 83 height 16
select select "3"
click at [733, 320] on select "Admin Manager Editor No access" at bounding box center [774, 326] width 83 height 16
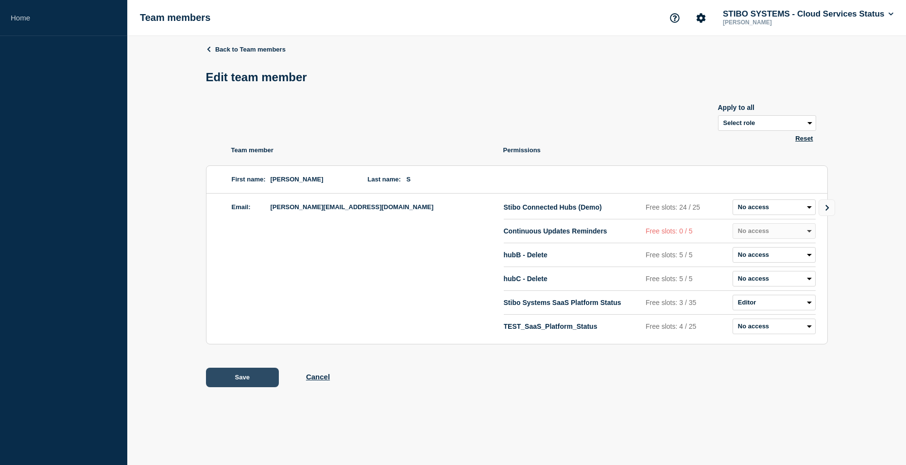
click at [252, 383] on button "Save" at bounding box center [242, 376] width 73 height 19
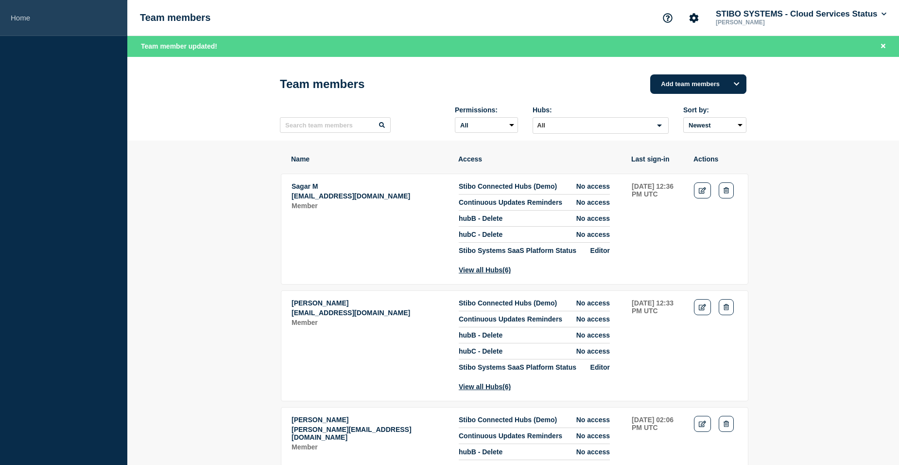
click at [38, 18] on link "Home" at bounding box center [63, 18] width 127 height 36
